Goal: Task Accomplishment & Management: Manage account settings

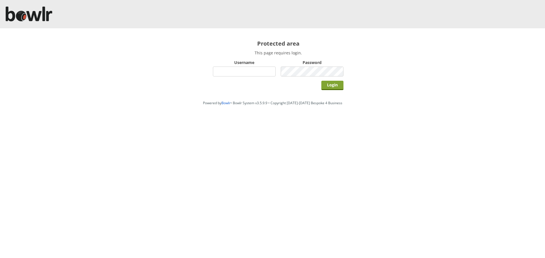
type input "hornseaindoorbowlsclub"
click at [341, 87] on input "Login" at bounding box center [332, 85] width 22 height 9
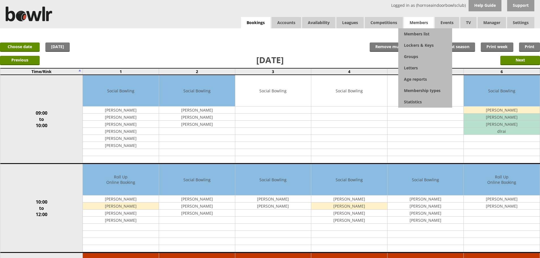
click at [412, 25] on span "Members" at bounding box center [419, 22] width 30 height 11
click at [415, 35] on link "Members list" at bounding box center [426, 33] width 54 height 11
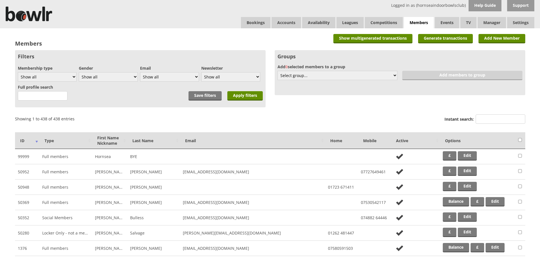
drag, startPoint x: 494, startPoint y: 118, endPoint x: 476, endPoint y: 99, distance: 25.9
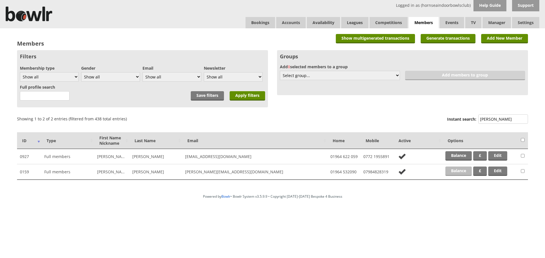
type input "sutton"
click at [464, 170] on link "Balance" at bounding box center [458, 171] width 26 height 9
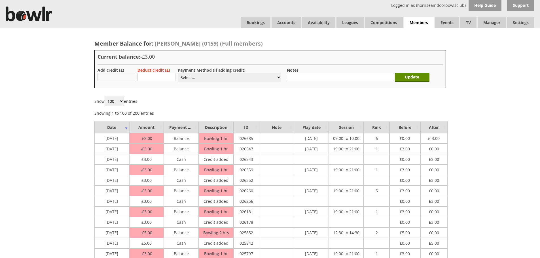
click at [111, 76] on input "text" at bounding box center [117, 77] width 38 height 9
type input "3.00"
click at [193, 78] on select "Select... Cash Card Cheque Bank Transfer Other Member Card Gift Voucher Balance" at bounding box center [230, 77] width 104 height 9
select select "2"
click at [178, 73] on select "Select... Cash Card Cheque Bank Transfer Other Member Card Gift Voucher Balance" at bounding box center [230, 77] width 104 height 9
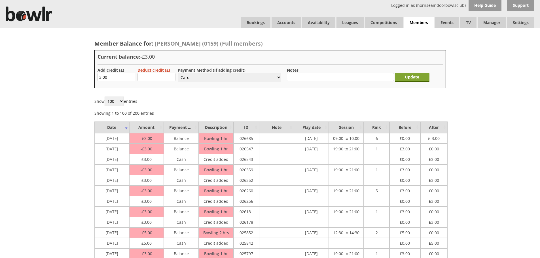
click at [417, 75] on input "Update" at bounding box center [412, 77] width 35 height 9
